Goal: Check status: Check status

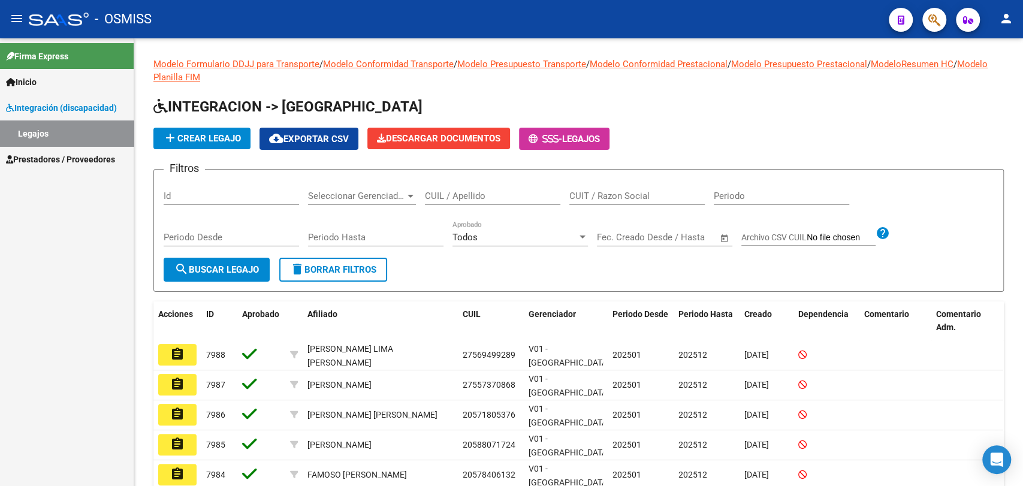
scroll to position [67, 0]
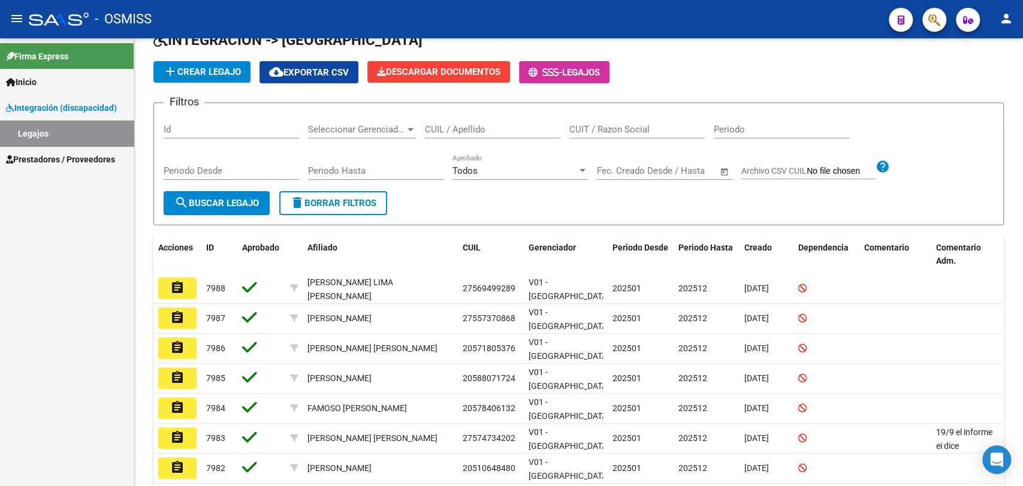
click at [37, 164] on span "Prestadores / Proveedores" at bounding box center [60, 159] width 109 height 13
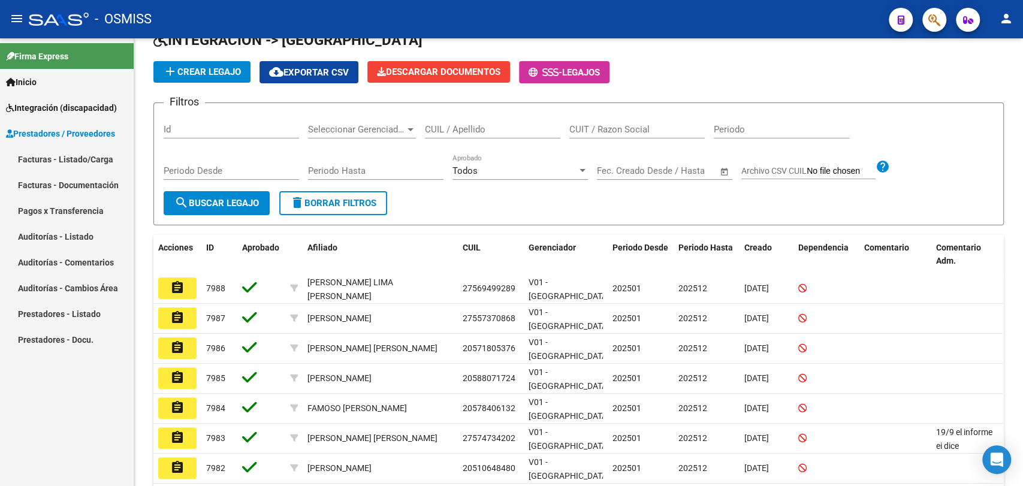
click at [40, 167] on link "Facturas - Listado/Carga" at bounding box center [67, 159] width 134 height 26
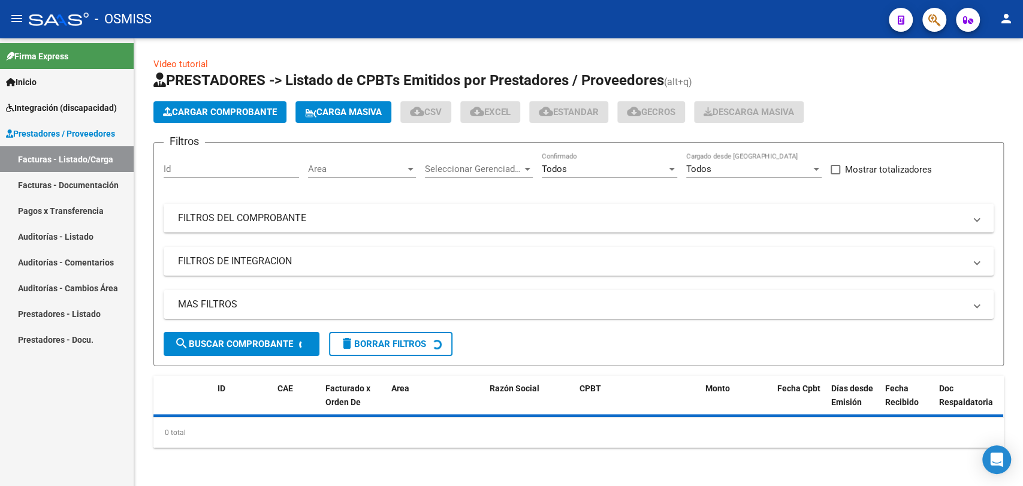
click at [223, 307] on mat-panel-title "MAS FILTROS" at bounding box center [571, 304] width 787 height 13
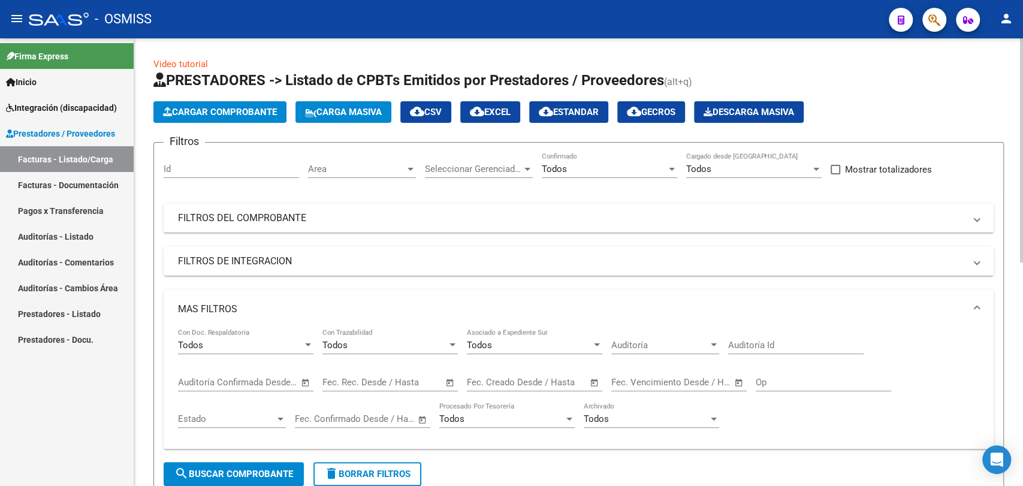
click at [246, 260] on mat-panel-title "FILTROS DE INTEGRACION" at bounding box center [571, 261] width 787 height 13
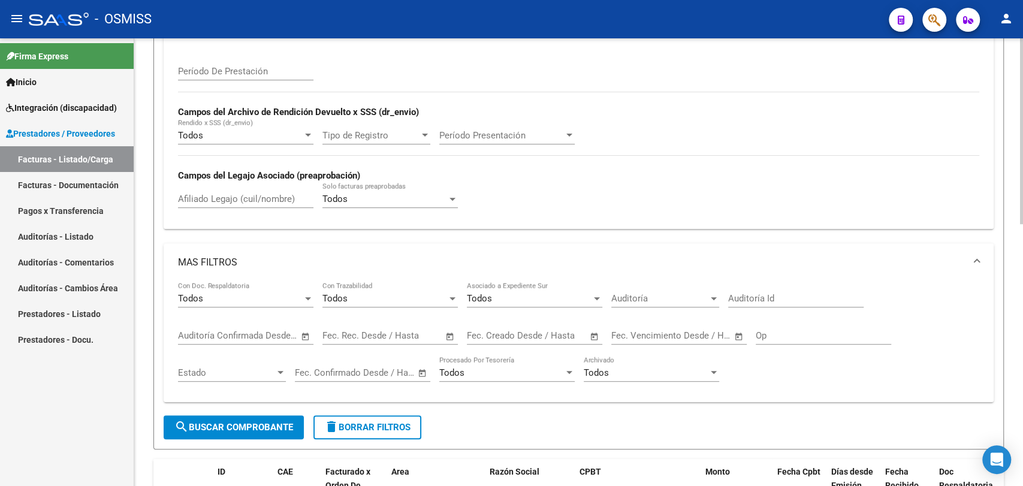
scroll to position [266, 0]
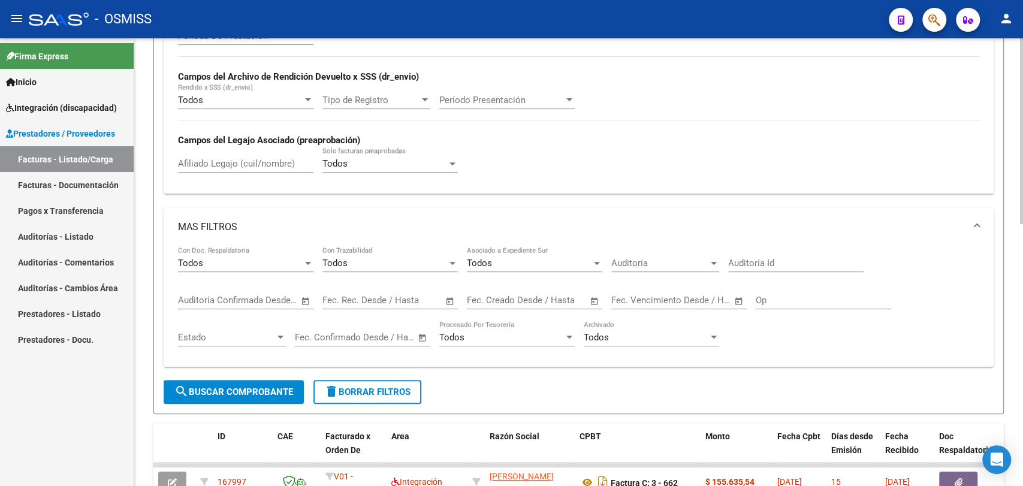
click at [207, 161] on input "Afiliado Legajo (cuil/nombre)" at bounding box center [245, 163] width 135 height 11
type input "[PERSON_NAME]"
click at [225, 393] on span "search Buscar Comprobante" at bounding box center [233, 392] width 119 height 11
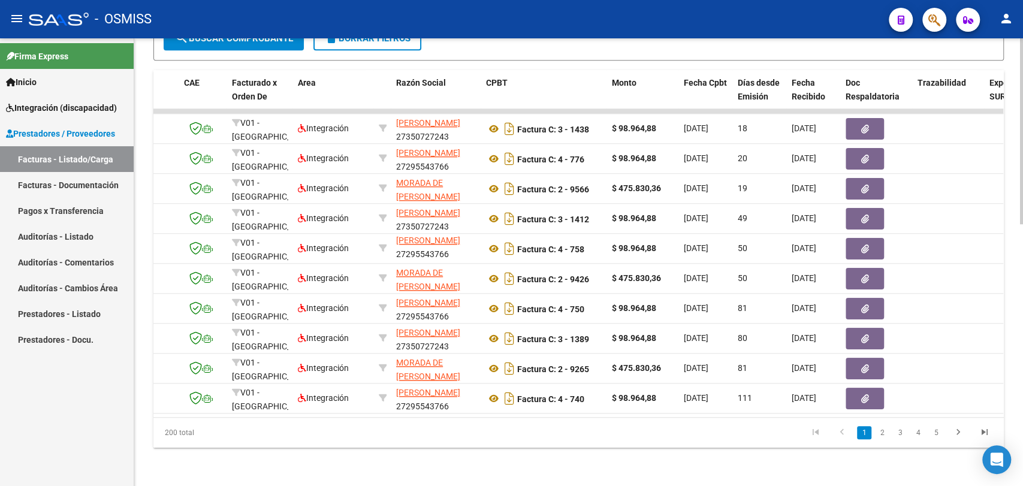
scroll to position [0, 0]
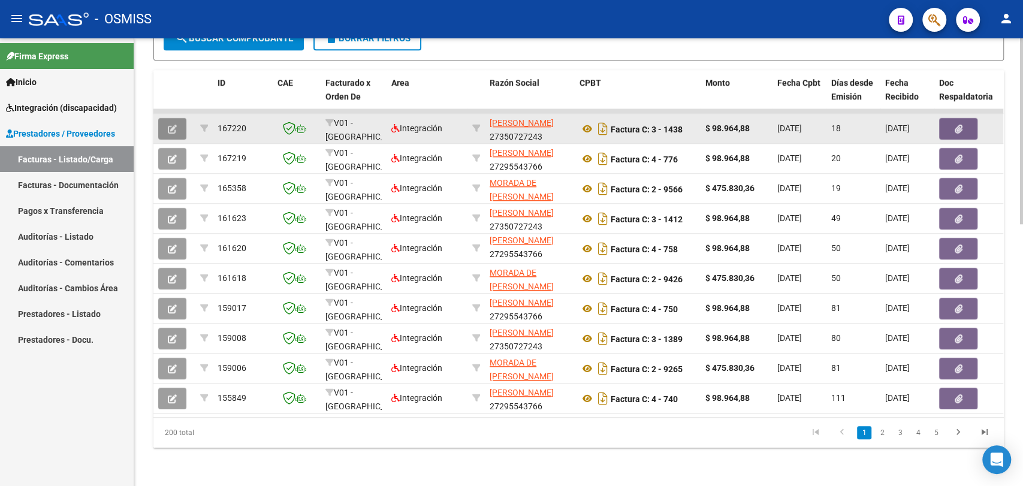
click at [165, 118] on button "button" at bounding box center [172, 129] width 28 height 22
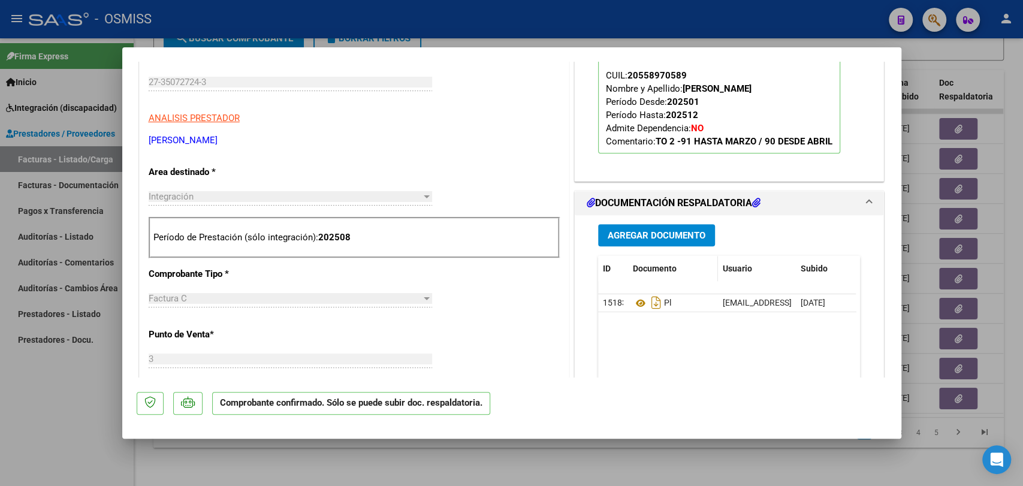
scroll to position [333, 0]
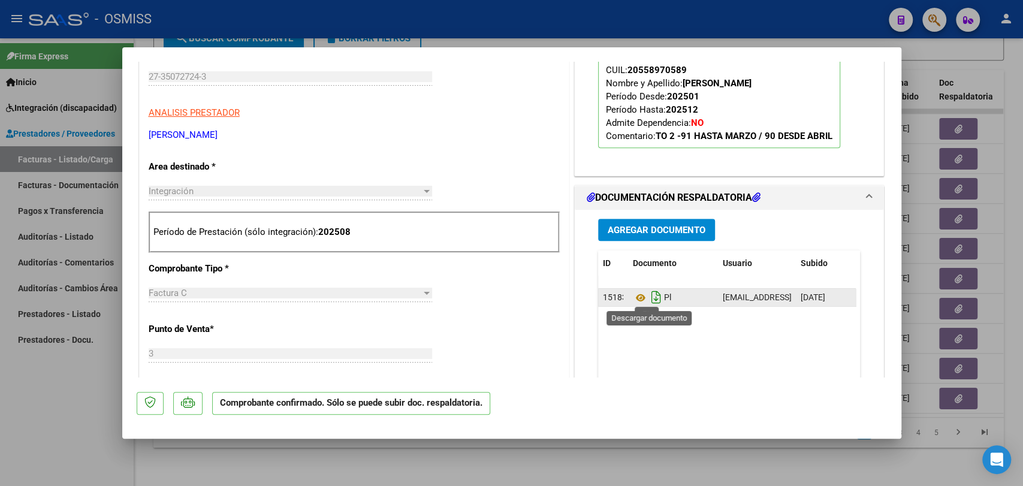
click at [652, 300] on icon "Descargar documento" at bounding box center [656, 297] width 16 height 19
click at [635, 296] on icon at bounding box center [641, 298] width 16 height 14
